Goal: Task Accomplishment & Management: Use online tool/utility

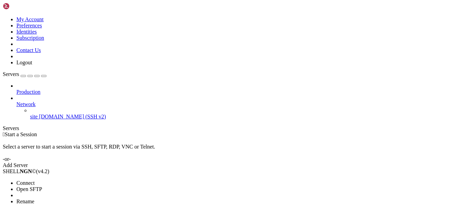
click at [35, 180] on span "Connect" at bounding box center [25, 183] width 18 height 6
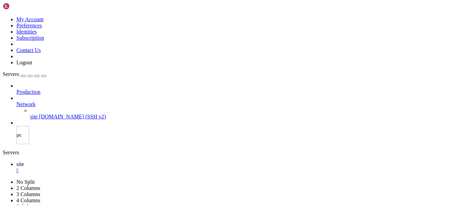
type input "pcs"
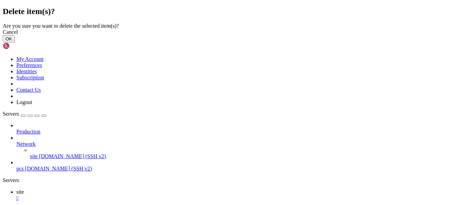
click at [15, 42] on button "OK" at bounding box center [9, 38] width 12 height 7
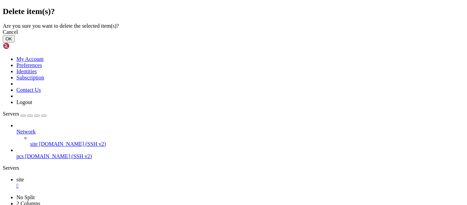
click at [15, 42] on button "OK" at bounding box center [9, 38] width 12 height 7
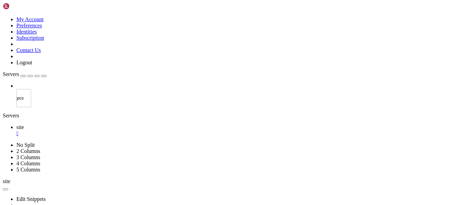
type input "pc"
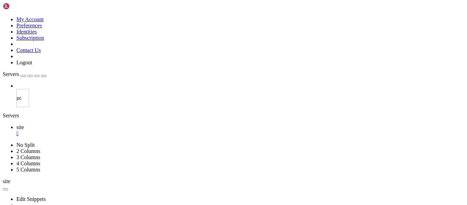
click at [29, 89] on input "pc" at bounding box center [22, 98] width 13 height 18
type input "pc-vps"
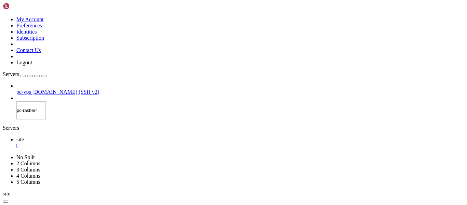
type input "pc-[PERSON_NAME]"
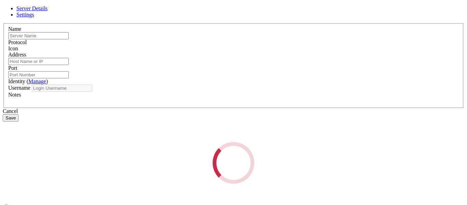
type input "pc-[PERSON_NAME]"
type input "[DOMAIN_NAME]"
type input "22"
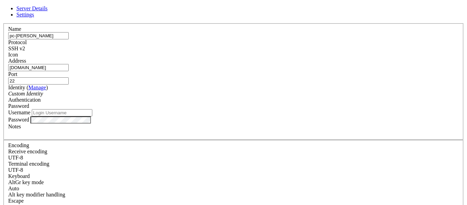
type input "alencar"
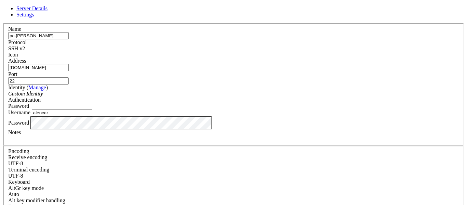
click at [34, 17] on span "Settings" at bounding box center [25, 15] width 18 height 6
click at [47, 11] on span "Server Details" at bounding box center [31, 8] width 31 height 6
drag, startPoint x: 268, startPoint y: 181, endPoint x: 122, endPoint y: 95, distance: 169.7
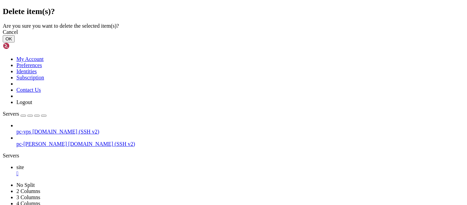
click at [15, 42] on button "OK" at bounding box center [9, 38] width 12 height 7
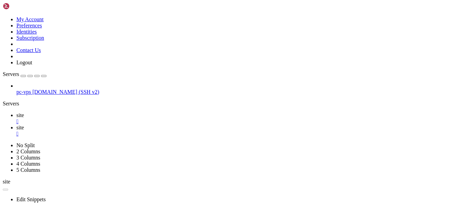
click at [97, 112] on link "site " at bounding box center [240, 118] width 448 height 12
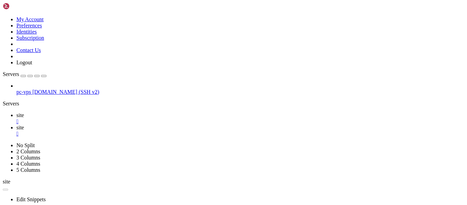
click at [111, 118] on div "" at bounding box center [240, 121] width 448 height 6
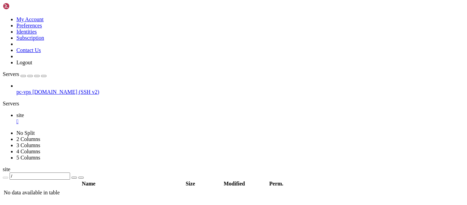
click at [111, 118] on div "" at bounding box center [240, 121] width 448 height 6
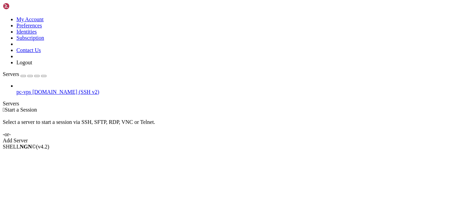
click at [44, 89] on span "[DOMAIN_NAME] (SSH v2)" at bounding box center [65, 92] width 67 height 6
click at [42, 161] on span "Open SFTP" at bounding box center [29, 164] width 26 height 6
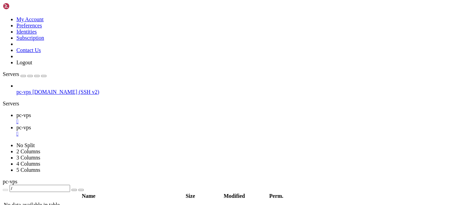
type input "/home/alencar"
